Goal: Find specific page/section: Find specific page/section

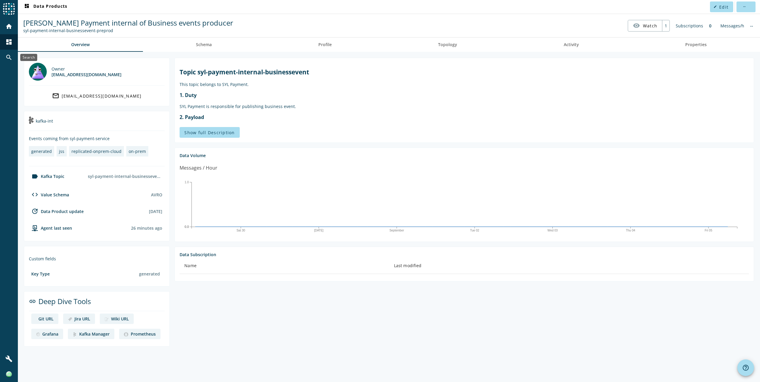
click at [10, 55] on mat-icon "search" at bounding box center [8, 57] width 7 height 7
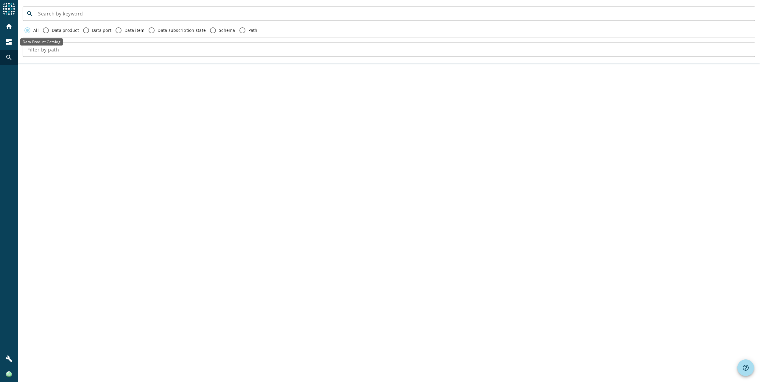
click at [8, 39] on mat-icon "dashboard" at bounding box center [8, 41] width 7 height 7
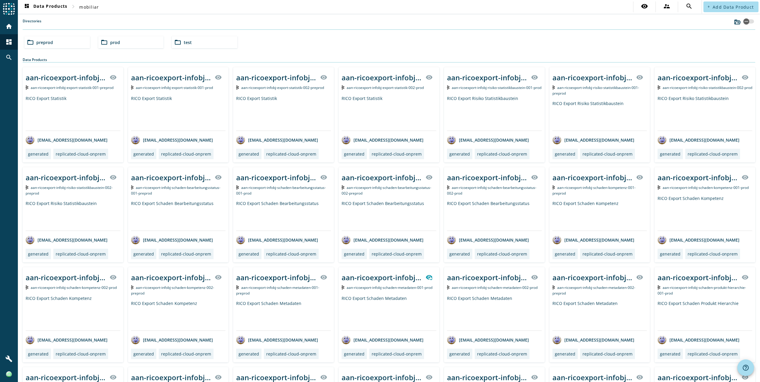
click at [125, 46] on div "folder_open prod" at bounding box center [130, 42] width 65 height 12
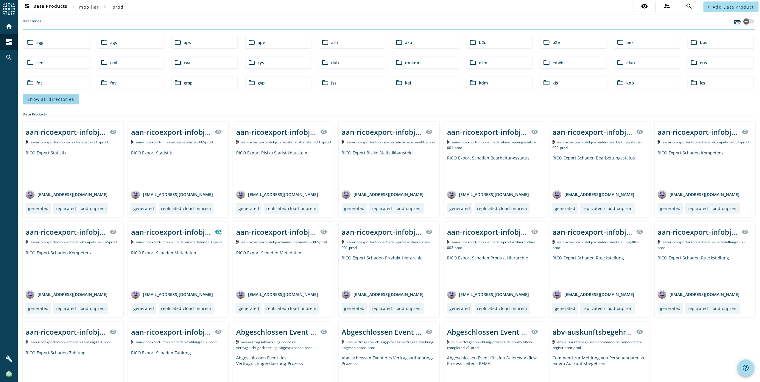
click at [62, 99] on span "Show all directories" at bounding box center [50, 99] width 47 height 6
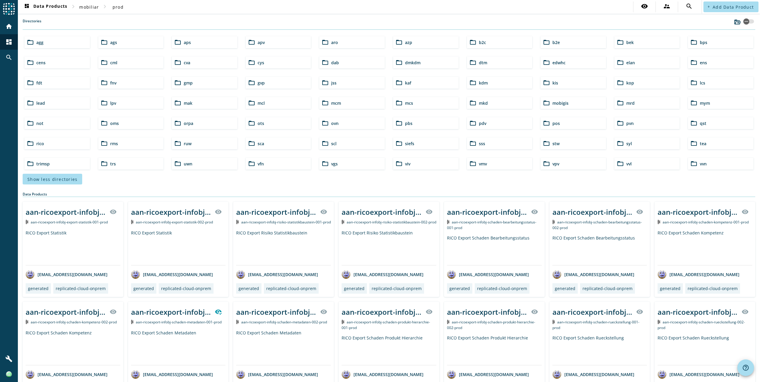
click at [631, 142] on div "folder_open syl" at bounding box center [646, 144] width 65 height 12
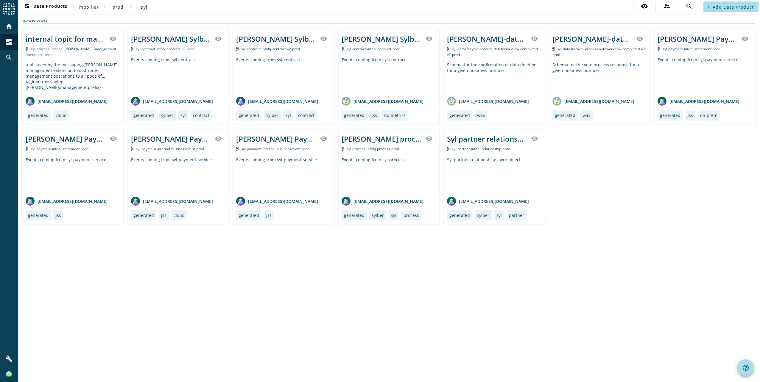
click at [703, 52] on div "[PERSON_NAME] Payment infobj of Statement producer visibility syl-payment-infob…" at bounding box center [704, 76] width 101 height 95
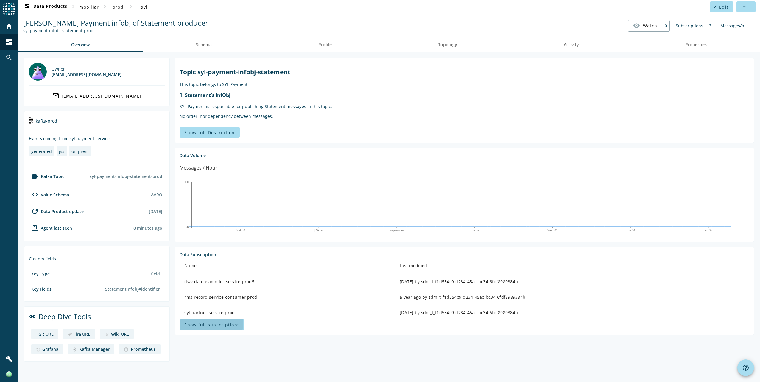
click at [209, 323] on span "Show full subscriptions" at bounding box center [211, 325] width 55 height 6
